Goal: Information Seeking & Learning: Learn about a topic

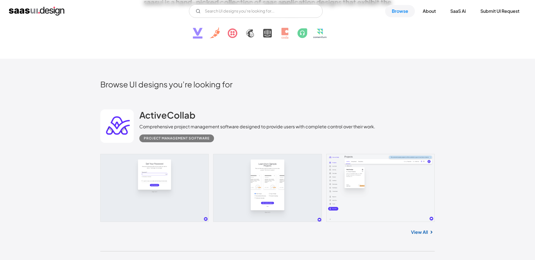
scroll to position [127, 0]
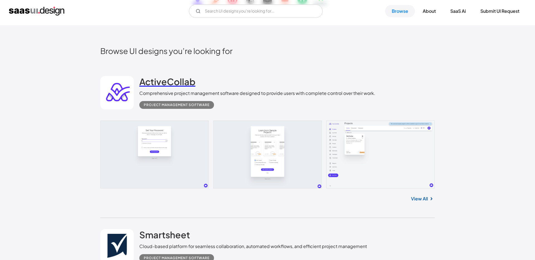
click at [151, 84] on h2 "ActiveCollab" at bounding box center [167, 81] width 56 height 11
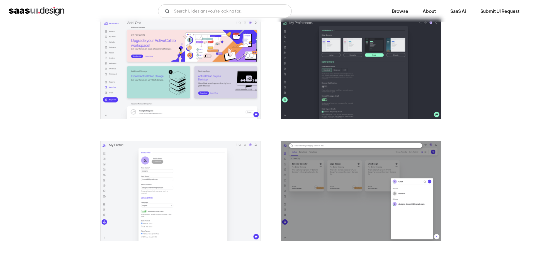
scroll to position [1094, 0]
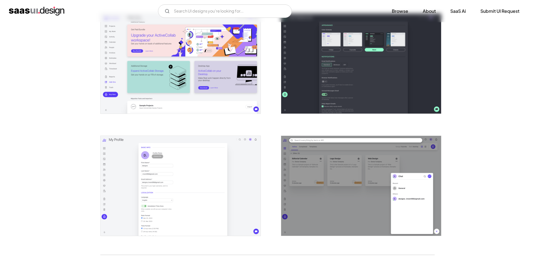
click at [197, 81] on img "open lightbox" at bounding box center [181, 64] width 160 height 100
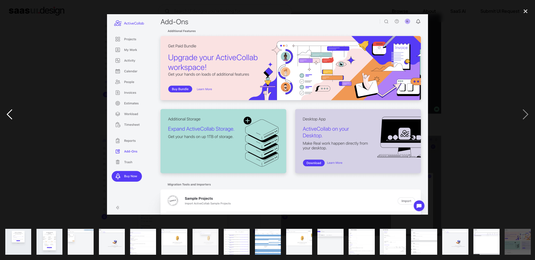
click at [11, 113] on div "previous image" at bounding box center [9, 114] width 19 height 219
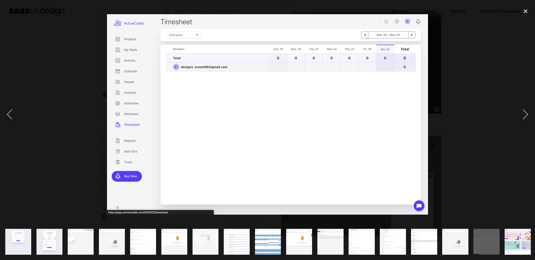
click at [52, 90] on div at bounding box center [267, 114] width 535 height 219
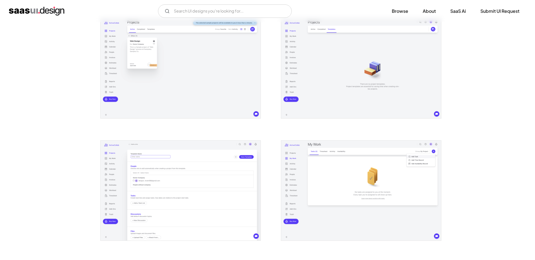
scroll to position [234, 0]
click at [40, 17] on div "V7 Labs Gen AI Application Design Best-in-class data labeling tool. GenAI Close…" at bounding box center [267, 10] width 517 height 13
click at [43, 13] on img "home" at bounding box center [36, 11] width 55 height 9
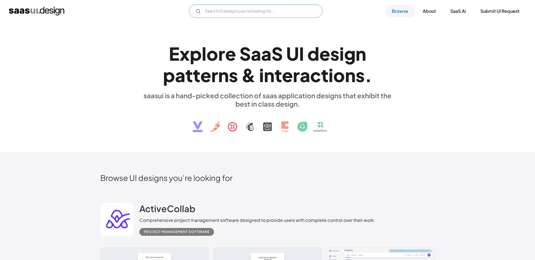
click at [242, 11] on input "Email Form" at bounding box center [256, 10] width 134 height 13
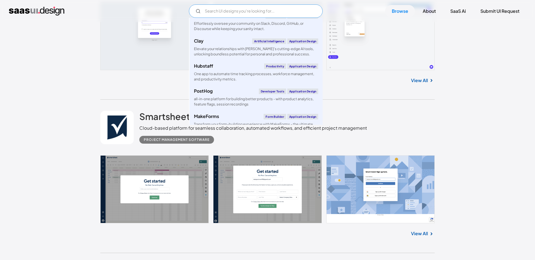
scroll to position [361, 0]
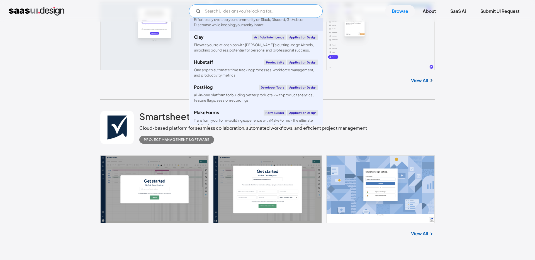
type input "f"
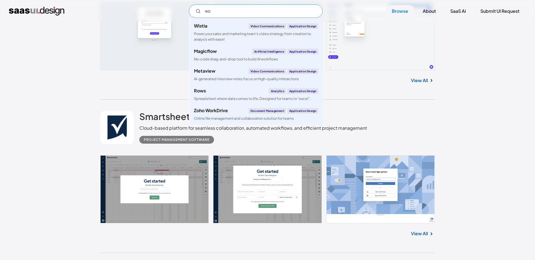
scroll to position [0, 0]
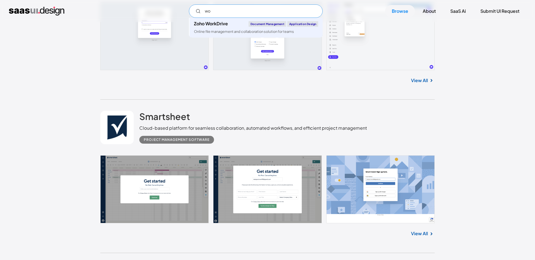
type input "w"
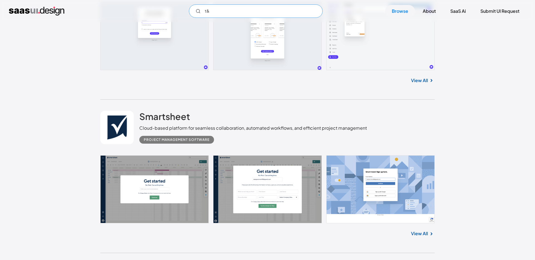
type input "t"
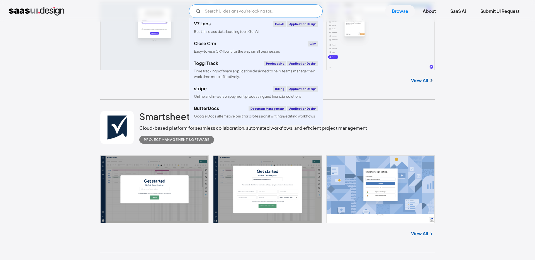
type input "d"
type input "DukaanE-commerceApplication DesignCreate your free online store, and start sell…"
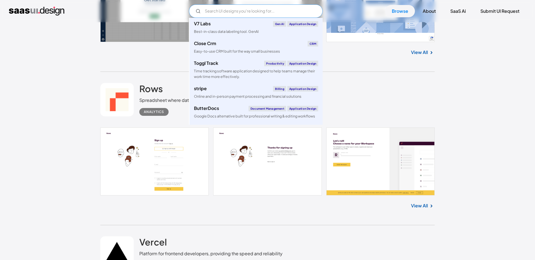
scroll to position [428, 0]
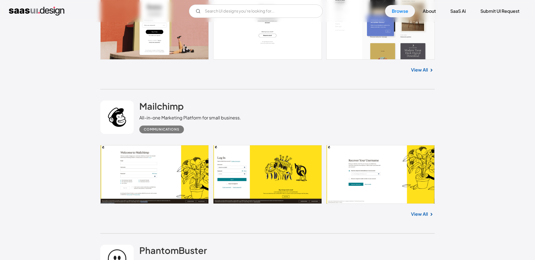
scroll to position [1178, 0]
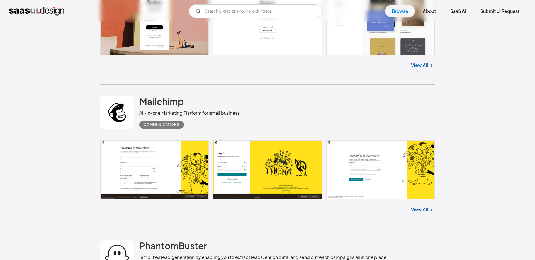
click at [163, 124] on div "Communications" at bounding box center [162, 124] width 36 height 7
click at [166, 102] on h2 "Mailchimp" at bounding box center [161, 101] width 44 height 11
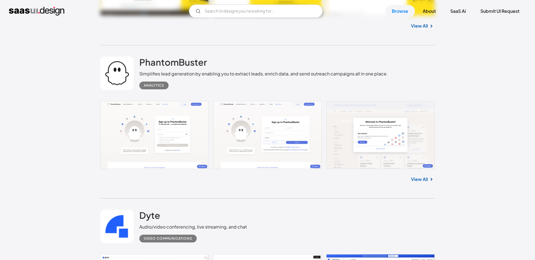
scroll to position [1244, 0]
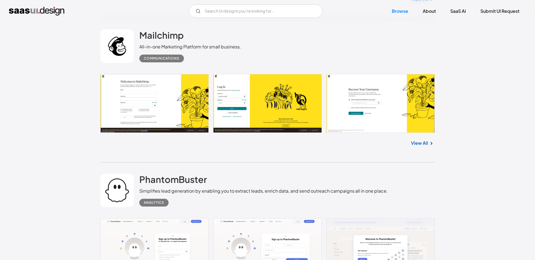
click at [165, 119] on link at bounding box center [267, 103] width 334 height 59
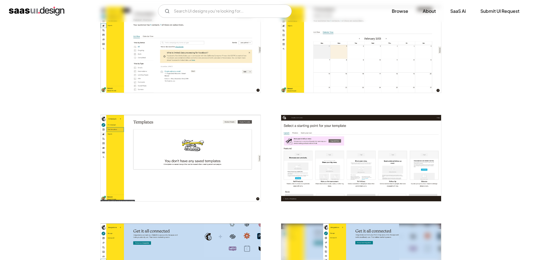
scroll to position [777, 0]
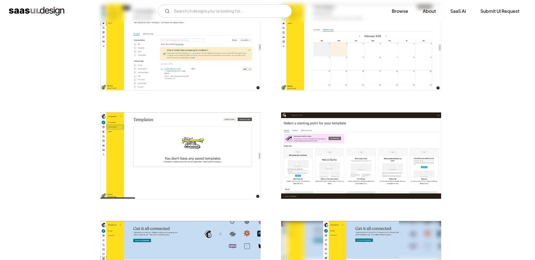
click at [198, 155] on img "open lightbox" at bounding box center [181, 155] width 160 height 86
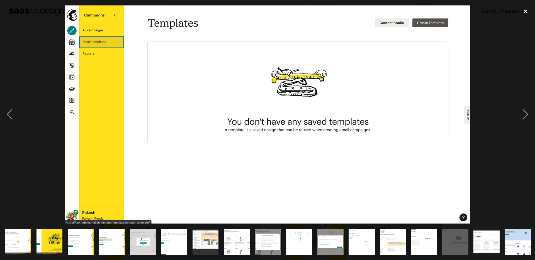
click at [526, 12] on div "close lightbox" at bounding box center [525, 11] width 19 height 12
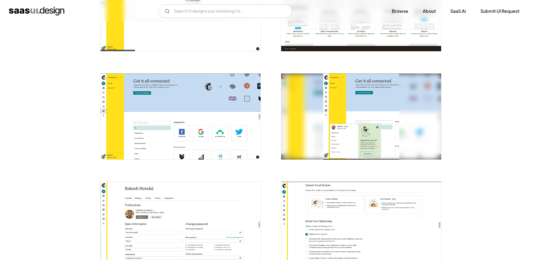
scroll to position [935, 0]
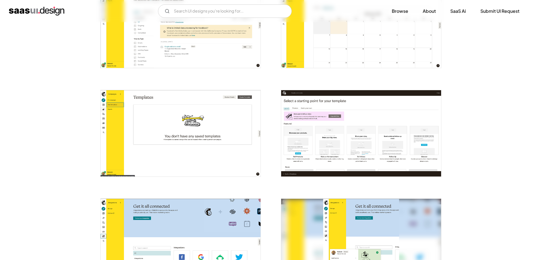
scroll to position [803, 0]
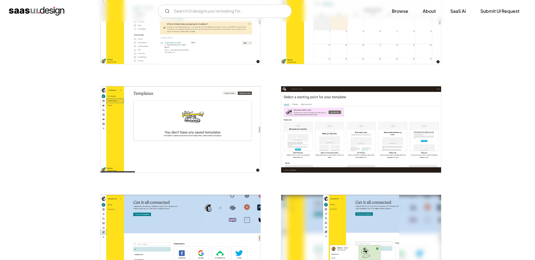
click at [346, 131] on img "open lightbox" at bounding box center [361, 129] width 160 height 86
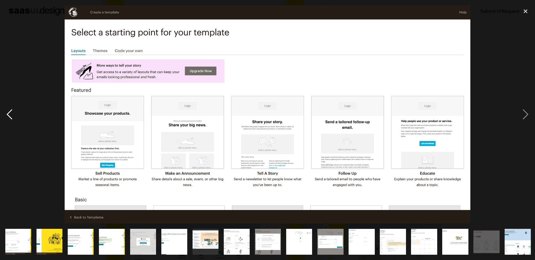
click at [16, 114] on div "previous image" at bounding box center [9, 114] width 19 height 219
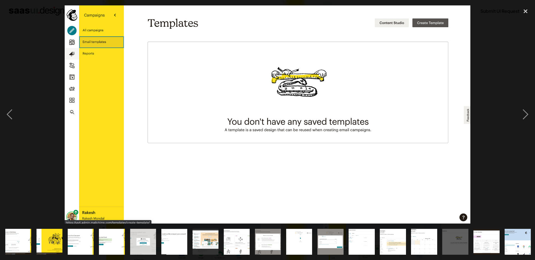
click at [60, 64] on div at bounding box center [267, 114] width 535 height 219
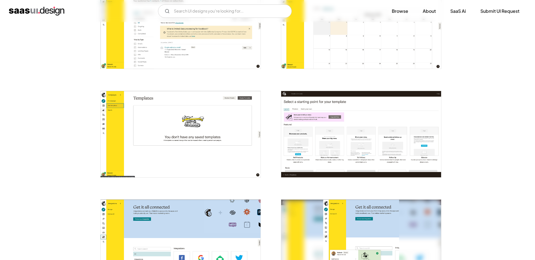
scroll to position [770, 0]
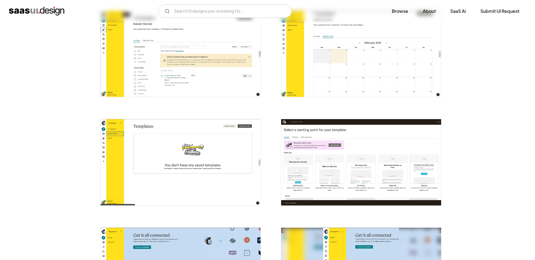
click at [23, 16] on div "V7 Labs Gen AI Application Design Best-in-class data labeling tool. GenAI Close…" at bounding box center [267, 10] width 517 height 13
click at [26, 11] on img "home" at bounding box center [36, 11] width 55 height 9
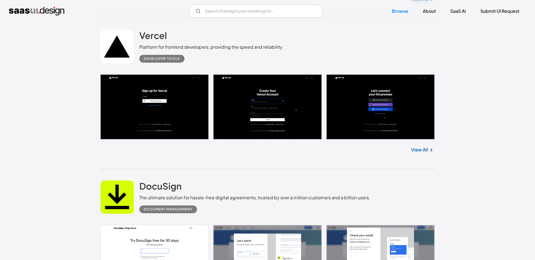
scroll to position [667, 0]
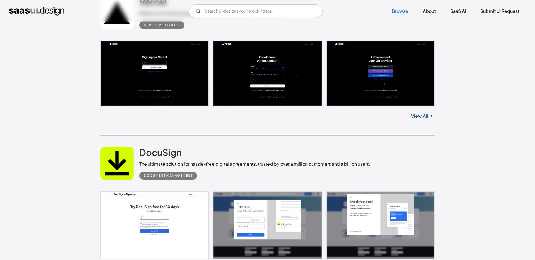
click at [270, 221] on link at bounding box center [267, 225] width 334 height 68
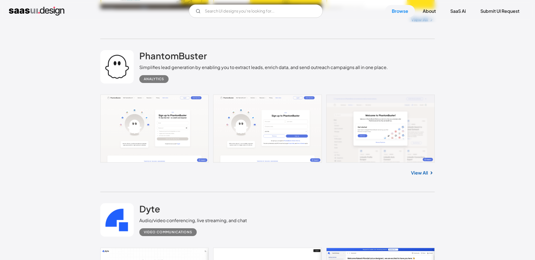
scroll to position [1368, 0]
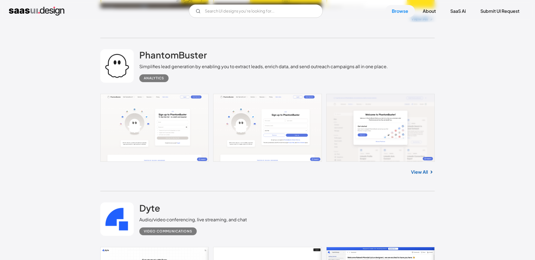
click at [188, 129] on link at bounding box center [267, 128] width 334 height 68
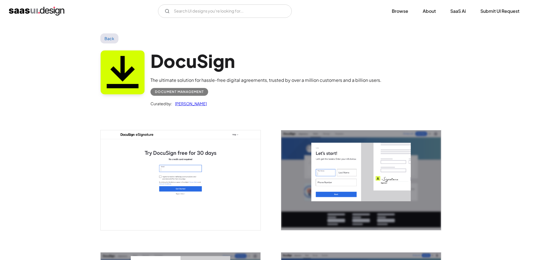
click at [109, 35] on link "Back" at bounding box center [109, 38] width 18 height 10
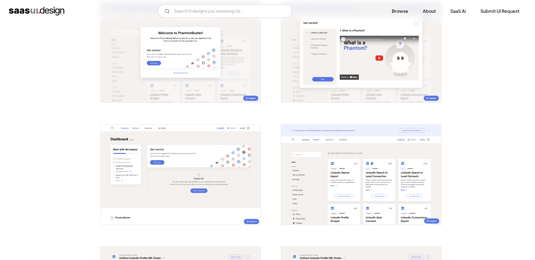
scroll to position [259, 0]
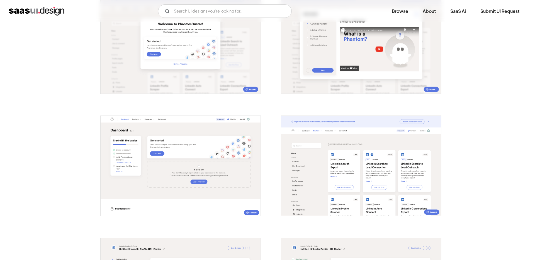
click at [195, 149] on img "open lightbox" at bounding box center [181, 166] width 160 height 100
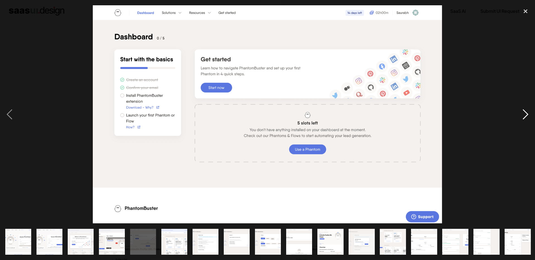
click at [525, 112] on div "next image" at bounding box center [525, 114] width 19 height 219
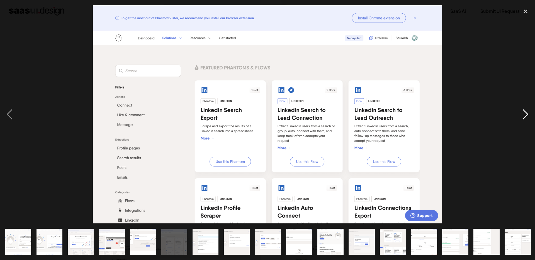
click at [525, 112] on div "next image" at bounding box center [525, 114] width 19 height 219
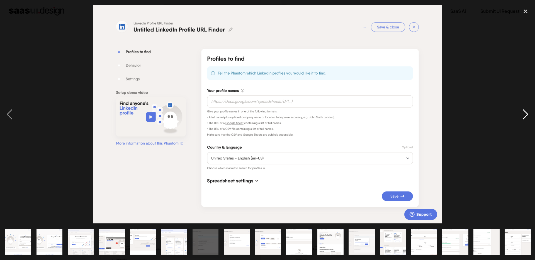
click at [525, 112] on div "next image" at bounding box center [525, 114] width 19 height 219
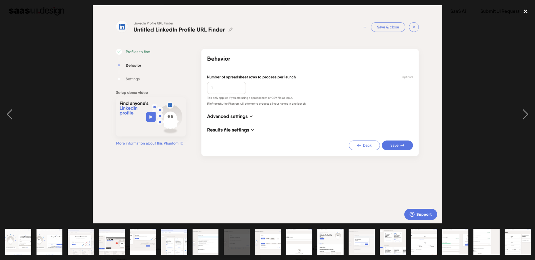
click at [529, 10] on div "close lightbox" at bounding box center [525, 11] width 19 height 12
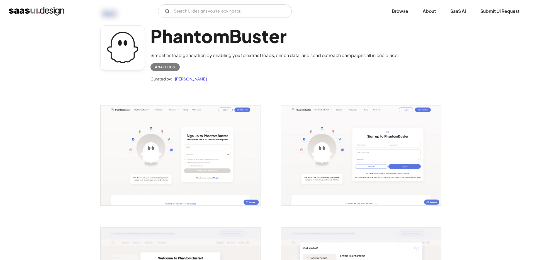
scroll to position [26, 0]
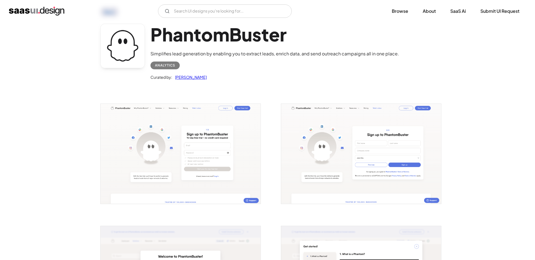
click at [335, 141] on img "open lightbox" at bounding box center [361, 154] width 160 height 100
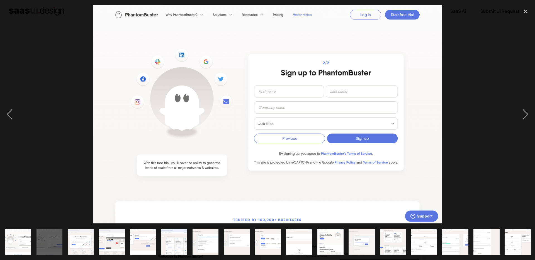
click at [460, 55] on div at bounding box center [267, 114] width 535 height 219
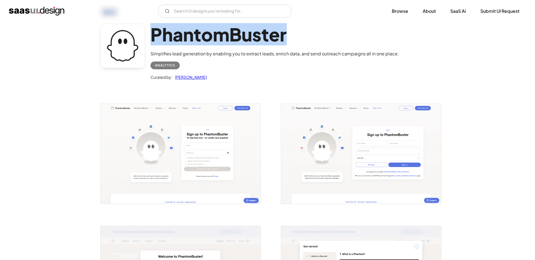
drag, startPoint x: 154, startPoint y: 35, endPoint x: 297, endPoint y: 34, distance: 143.4
click at [297, 34] on h1 "PhantomBuster" at bounding box center [274, 34] width 248 height 21
copy h1 "PhantomBuster"
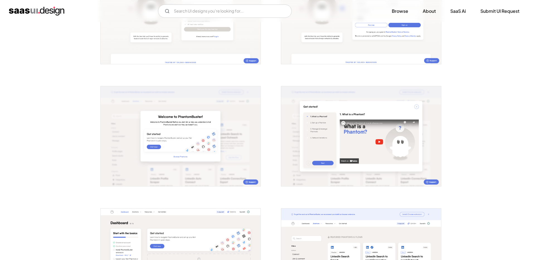
scroll to position [167, 0]
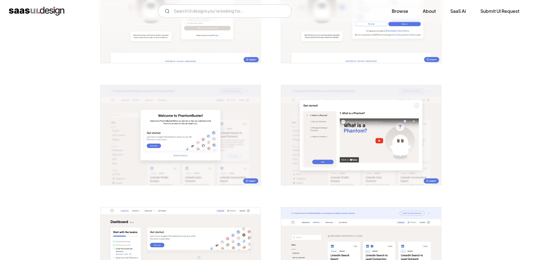
click at [26, 12] on img "home" at bounding box center [36, 11] width 55 height 9
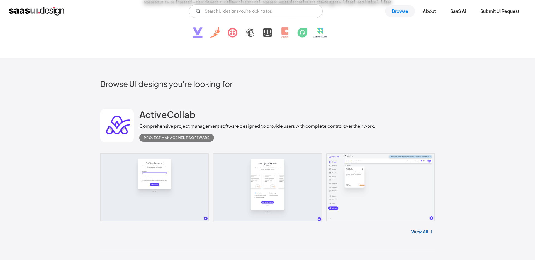
scroll to position [94, 0]
click at [165, 117] on h2 "ActiveCollab" at bounding box center [167, 114] width 56 height 11
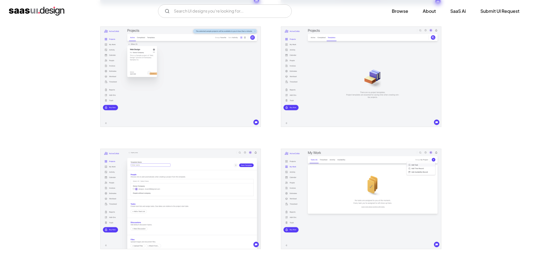
scroll to position [275, 0]
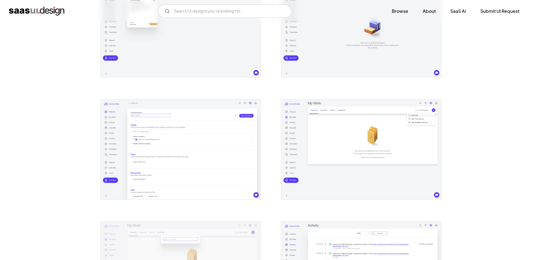
click at [320, 140] on img "open lightbox" at bounding box center [361, 149] width 160 height 100
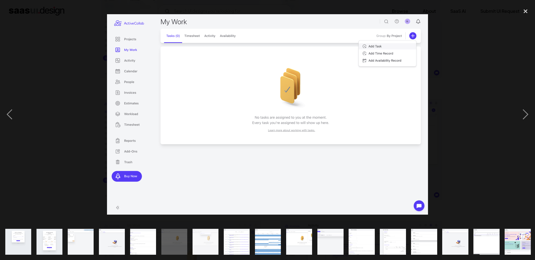
click at [195, 35] on img at bounding box center [267, 114] width 321 height 200
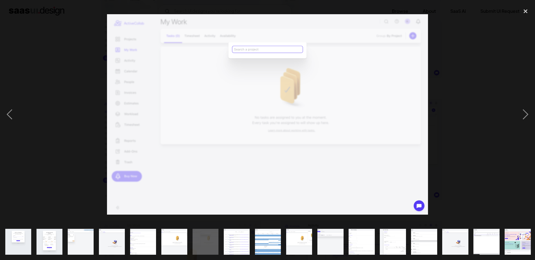
click at [449, 126] on div at bounding box center [267, 114] width 535 height 219
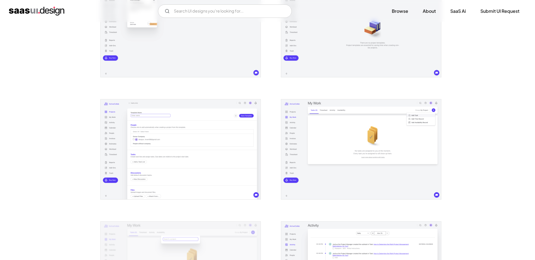
click at [403, 144] on img "open lightbox" at bounding box center [361, 149] width 160 height 100
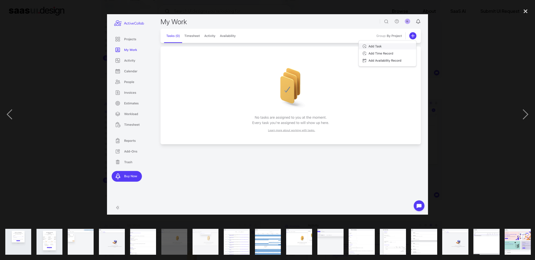
click at [188, 36] on img at bounding box center [267, 114] width 321 height 200
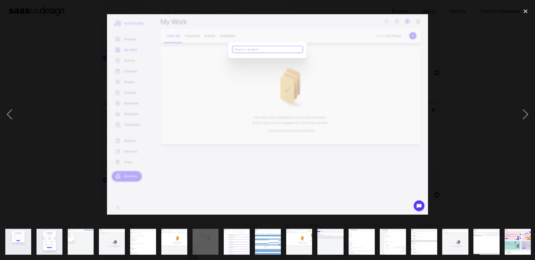
drag, startPoint x: 210, startPoint y: 57, endPoint x: 212, endPoint y: 59, distance: 3.0
click at [212, 58] on img at bounding box center [267, 114] width 321 height 200
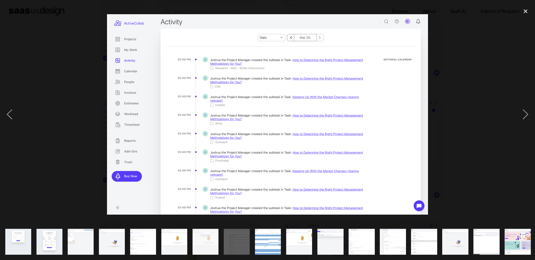
click at [507, 117] on div at bounding box center [267, 114] width 535 height 219
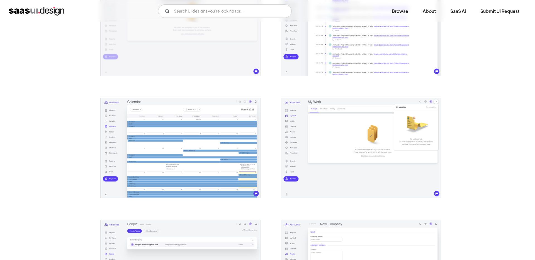
scroll to position [0, 0]
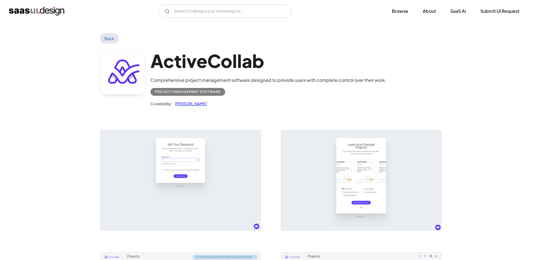
click at [56, 11] on img "home" at bounding box center [36, 11] width 55 height 9
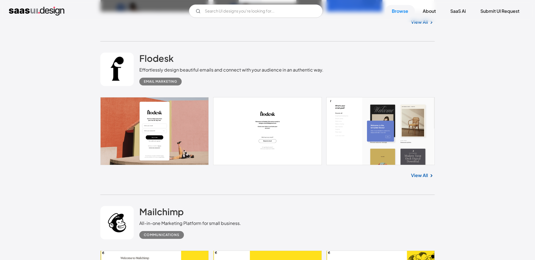
scroll to position [1073, 0]
